Goal: Task Accomplishment & Management: Complete application form

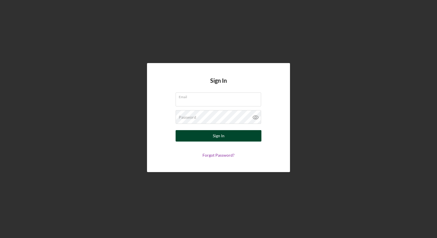
type input "[EMAIL_ADDRESS][DOMAIN_NAME]"
click at [229, 138] on button "Sign In" at bounding box center [219, 135] width 86 height 11
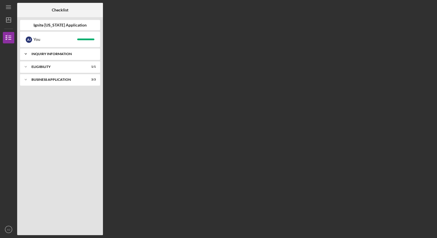
click at [59, 54] on div "Inquiry Information" at bounding box center [61, 53] width 61 height 3
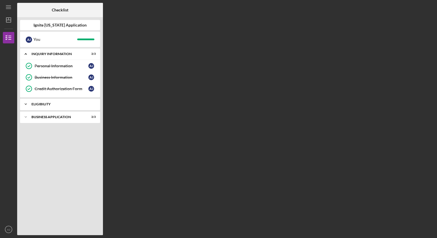
click at [68, 104] on div "Eligibility" at bounding box center [61, 104] width 61 height 3
click at [61, 117] on div "Eligibility Phase" at bounding box center [62, 116] width 54 height 5
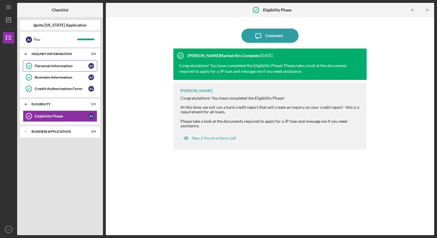
click at [43, 60] on link "Personal Information Personal Information A J" at bounding box center [60, 65] width 74 height 11
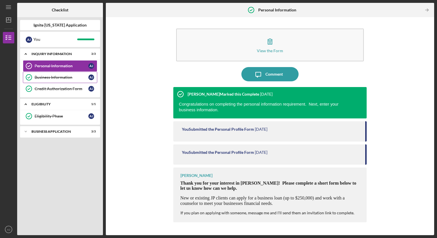
click at [55, 79] on div "Business Information" at bounding box center [62, 77] width 54 height 5
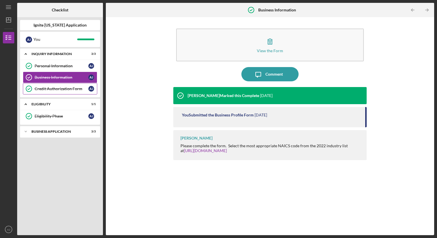
click at [55, 91] on link "Credit Authorization Form Credit Authorization Form A J" at bounding box center [60, 88] width 74 height 11
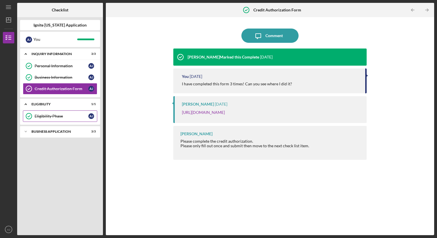
click at [49, 118] on div "Eligibility Phase" at bounding box center [62, 116] width 54 height 5
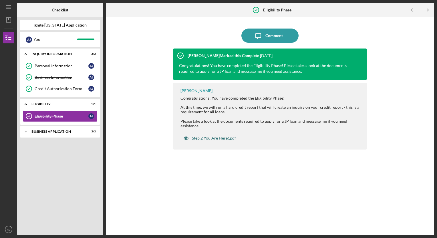
click at [220, 138] on div "Step 2 You Are Here!.pdf" at bounding box center [214, 138] width 44 height 5
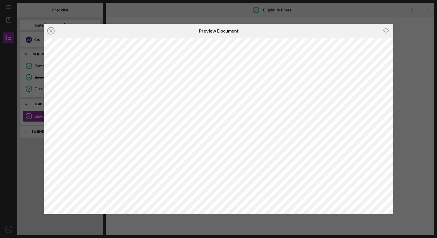
click at [275, 15] on div "Icon/Close Preview Document Icon/Download" at bounding box center [218, 119] width 437 height 238
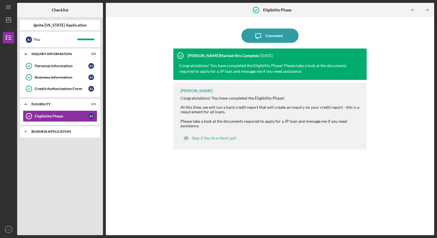
click at [43, 132] on div "Business Application" at bounding box center [61, 131] width 61 height 3
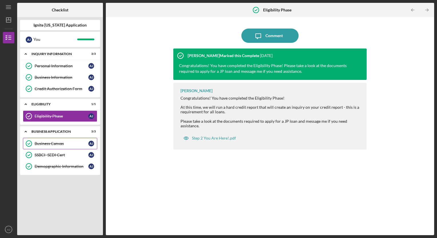
click at [51, 144] on div "Business Canvas" at bounding box center [62, 144] width 54 height 5
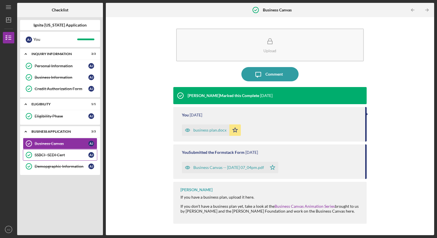
click at [52, 153] on div "SSBCI- SEDI Cert" at bounding box center [62, 155] width 54 height 5
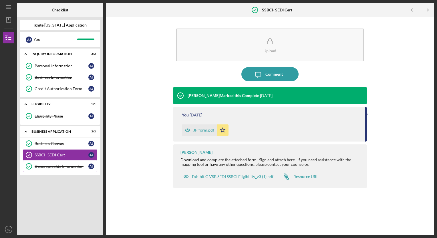
click at [54, 166] on div "Demopgraphic Information" at bounding box center [62, 166] width 54 height 5
